Goal: Task Accomplishment & Management: Manage account settings

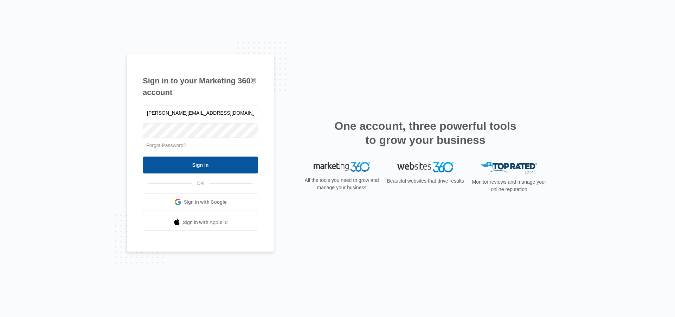
type input "[PERSON_NAME][EMAIL_ADDRESS][DOMAIN_NAME]"
click at [194, 163] on input "Sign In" at bounding box center [200, 165] width 115 height 17
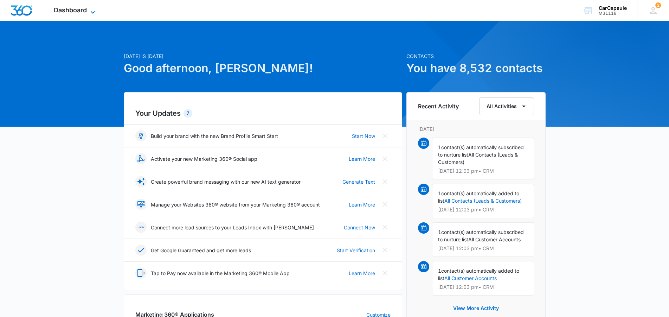
click at [80, 8] on span "Dashboard" at bounding box center [70, 9] width 33 height 7
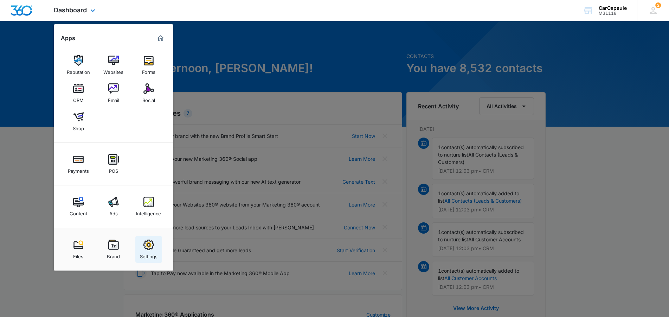
click at [146, 246] on img at bounding box center [148, 245] width 11 height 11
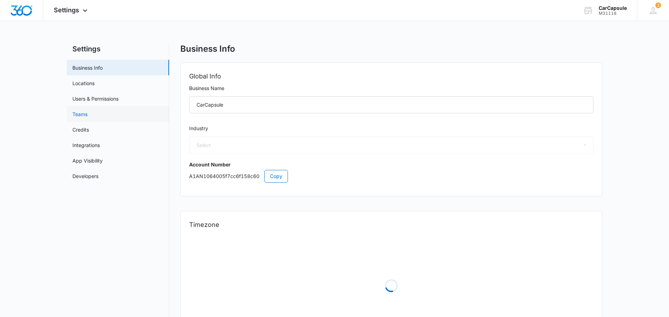
select select "45"
select select "US"
select select "America/[GEOGRAPHIC_DATA]"
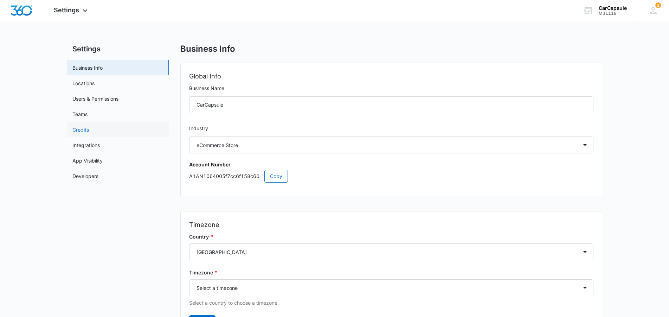
click at [89, 133] on link "Credits" at bounding box center [80, 129] width 17 height 7
